Goal: Book appointment/travel/reservation

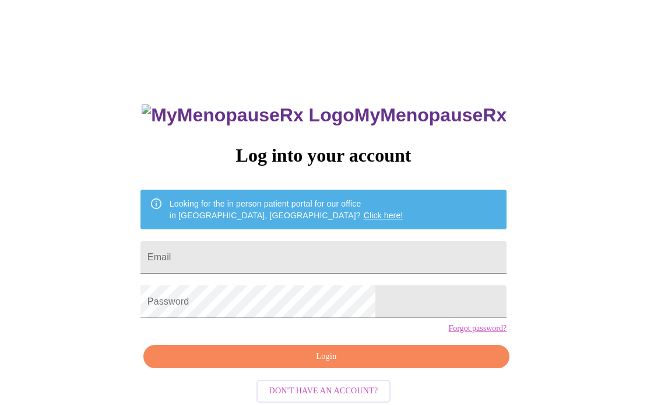
scroll to position [23, 0]
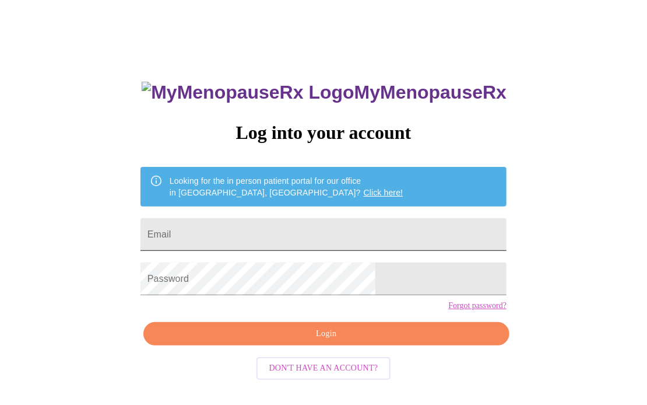
click at [281, 225] on input "Email" at bounding box center [324, 234] width 366 height 33
type input "[EMAIL_ADDRESS][DOMAIN_NAME]"
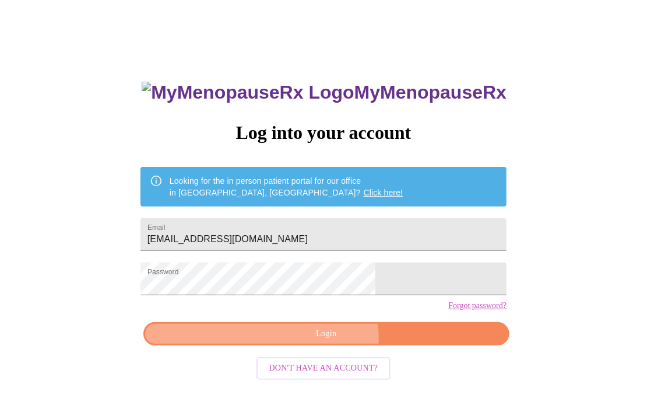
click at [318, 341] on span "Login" at bounding box center [326, 334] width 339 height 15
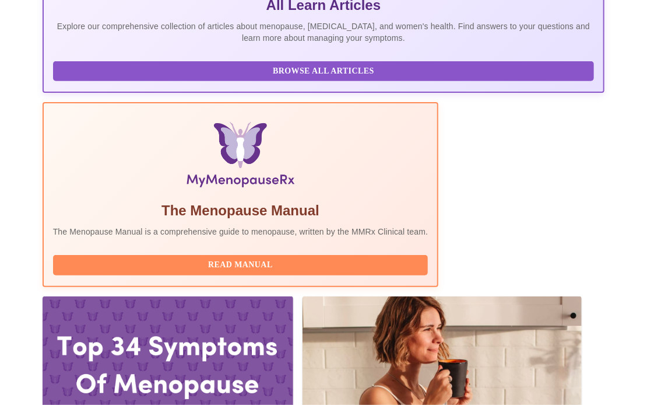
scroll to position [288, 0]
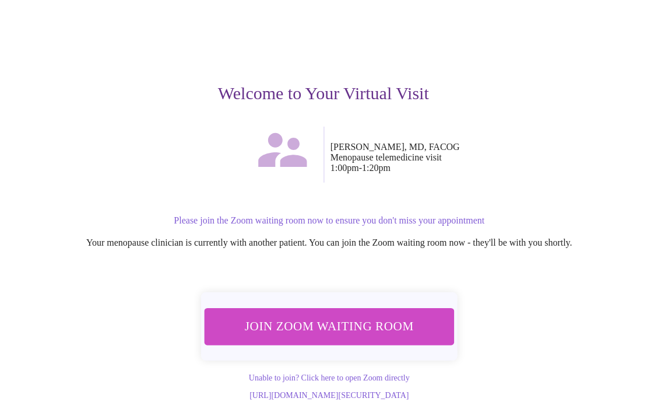
scroll to position [83, 0]
click at [350, 315] on span "Join Zoom Waiting Room" at bounding box center [330, 326] width 230 height 23
